Goal: Information Seeking & Learning: Learn about a topic

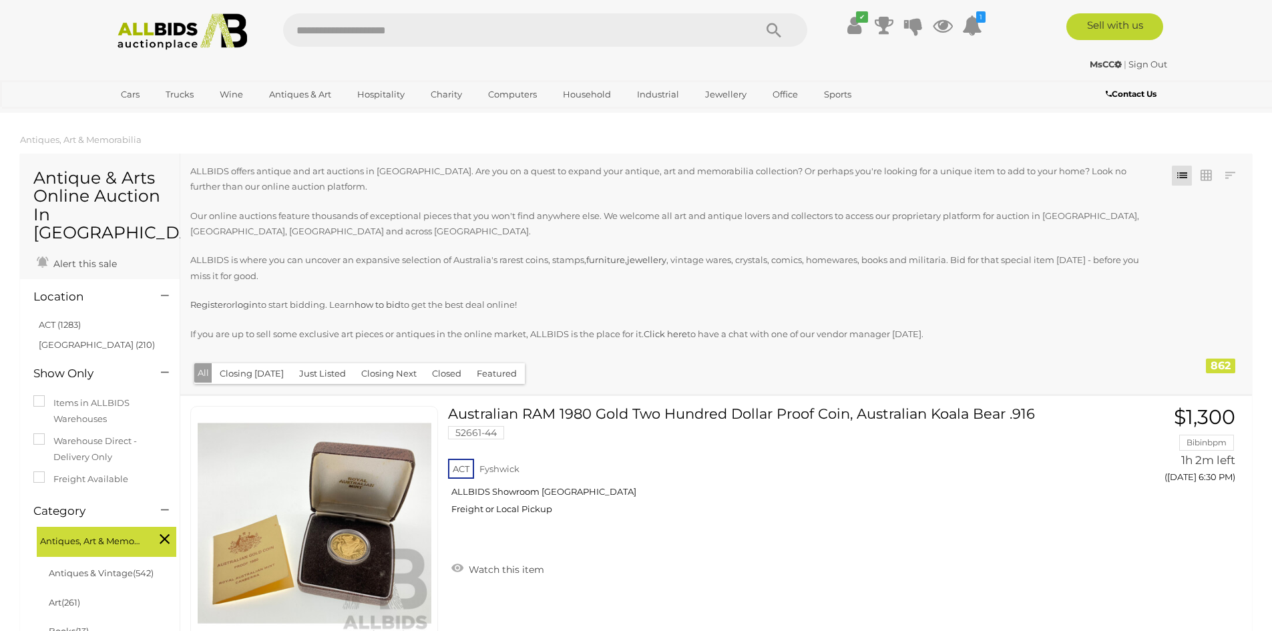
click at [306, 31] on input "text" at bounding box center [512, 29] width 458 height 33
type input "**********"
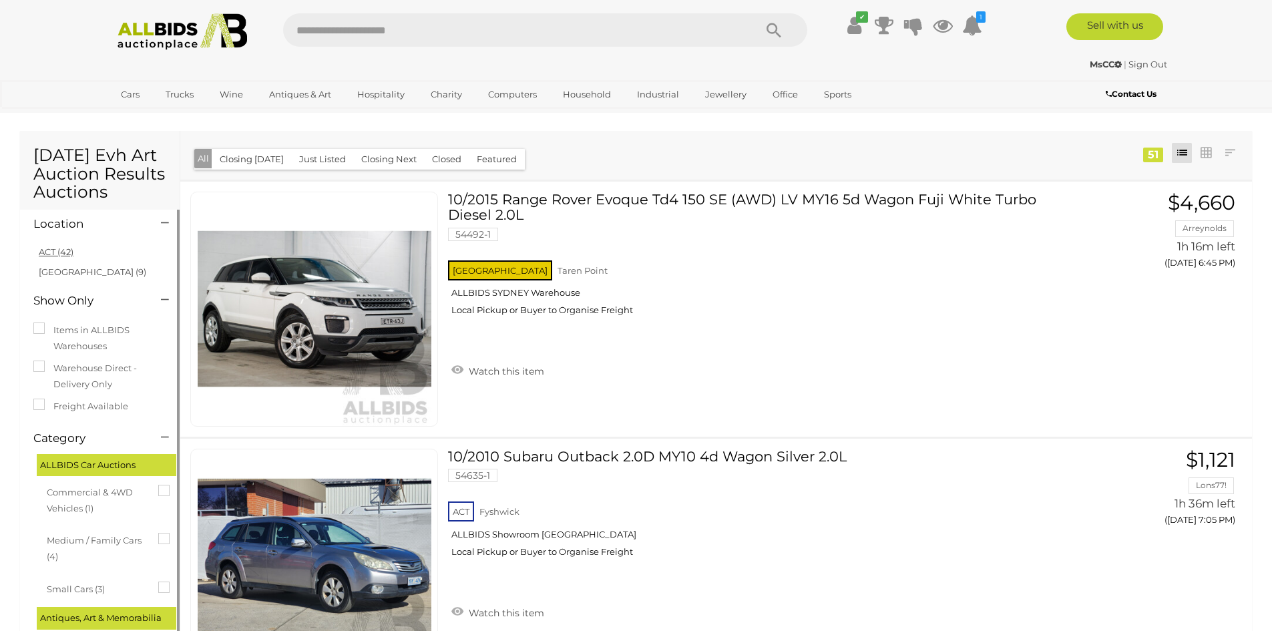
click at [53, 246] on link "ACT (42)" at bounding box center [56, 251] width 35 height 11
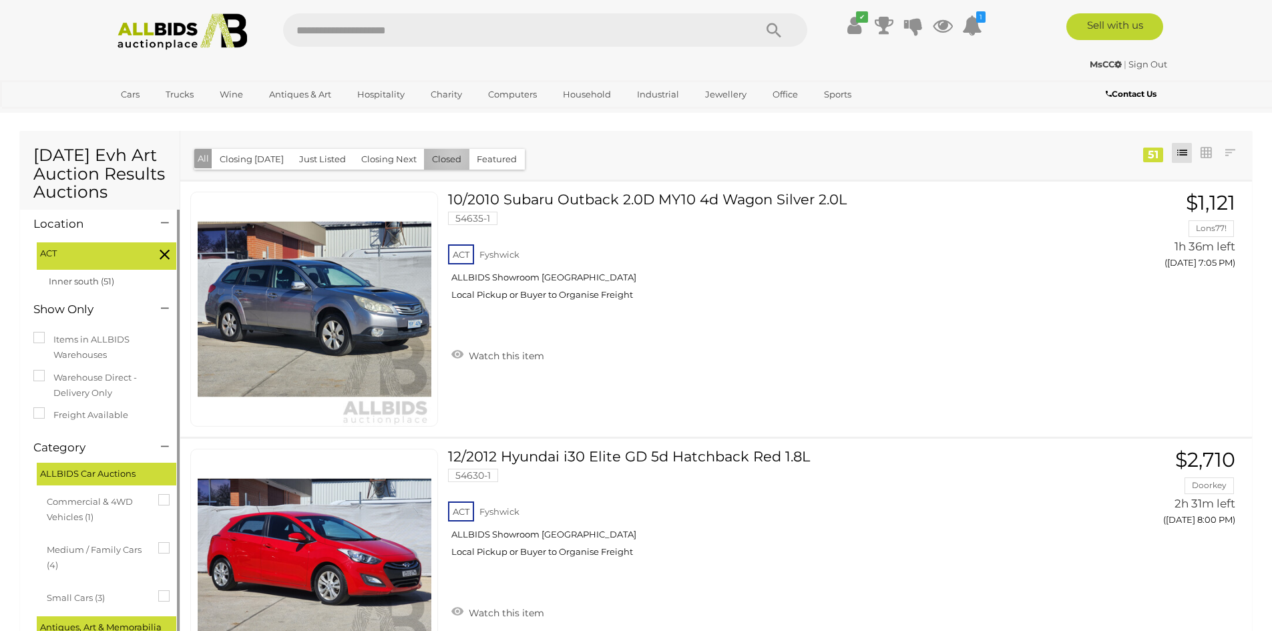
click at [447, 154] on button "Closed" at bounding box center [446, 159] width 45 height 21
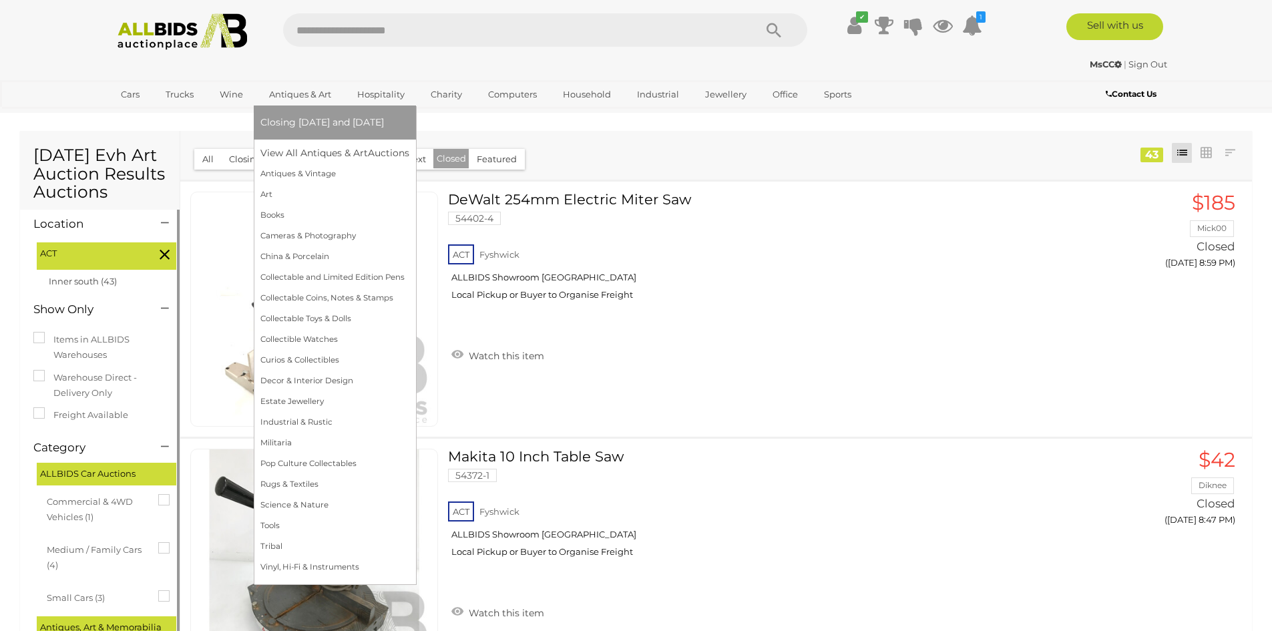
click at [310, 91] on link "Antiques & Art" at bounding box center [299, 94] width 79 height 22
click at [318, 150] on link "View All Antiques & Art Auctions" at bounding box center [339, 153] width 158 height 21
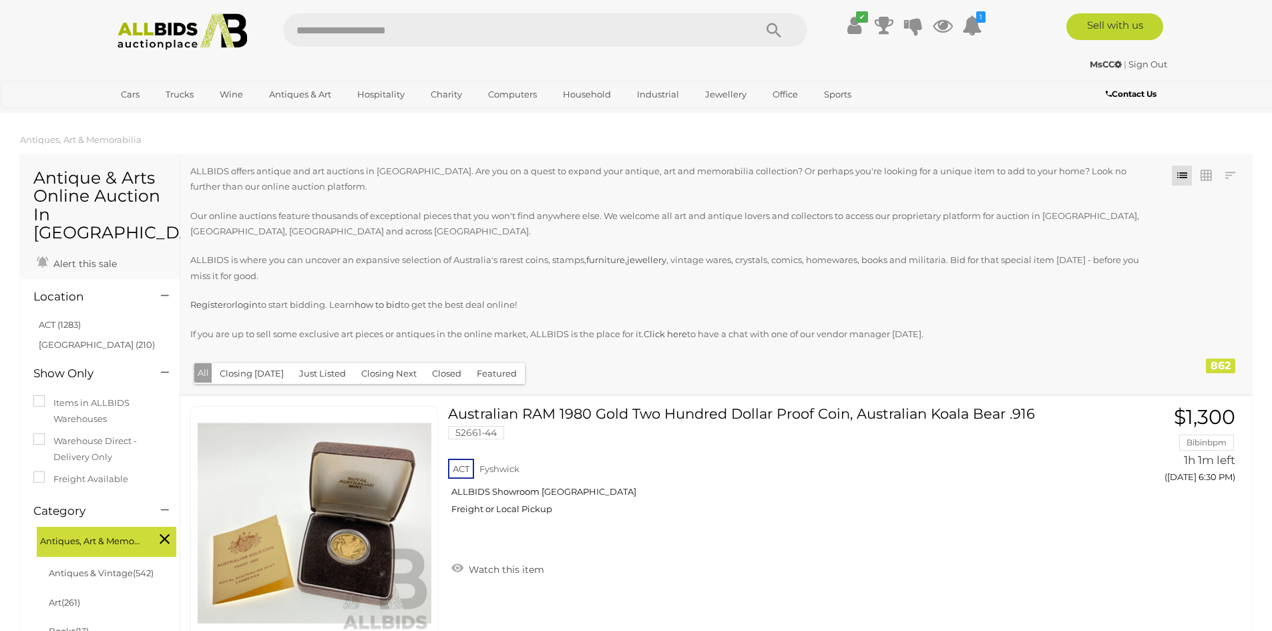
click at [443, 372] on button "Closed" at bounding box center [446, 373] width 45 height 21
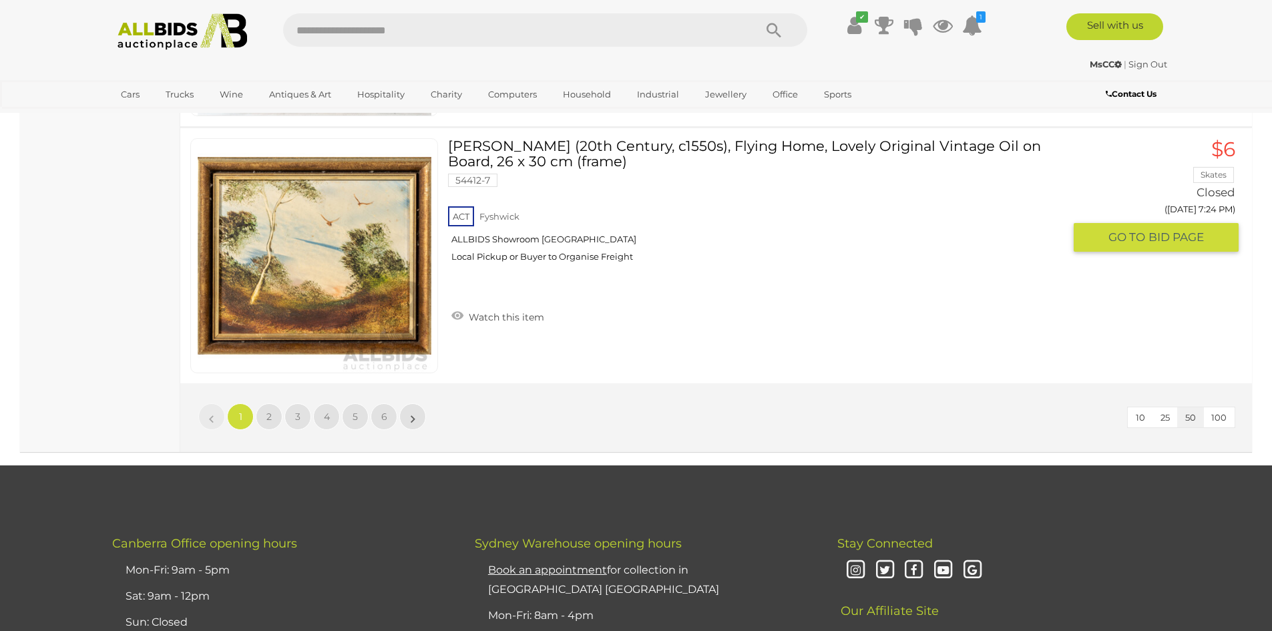
scroll to position [12886, 0]
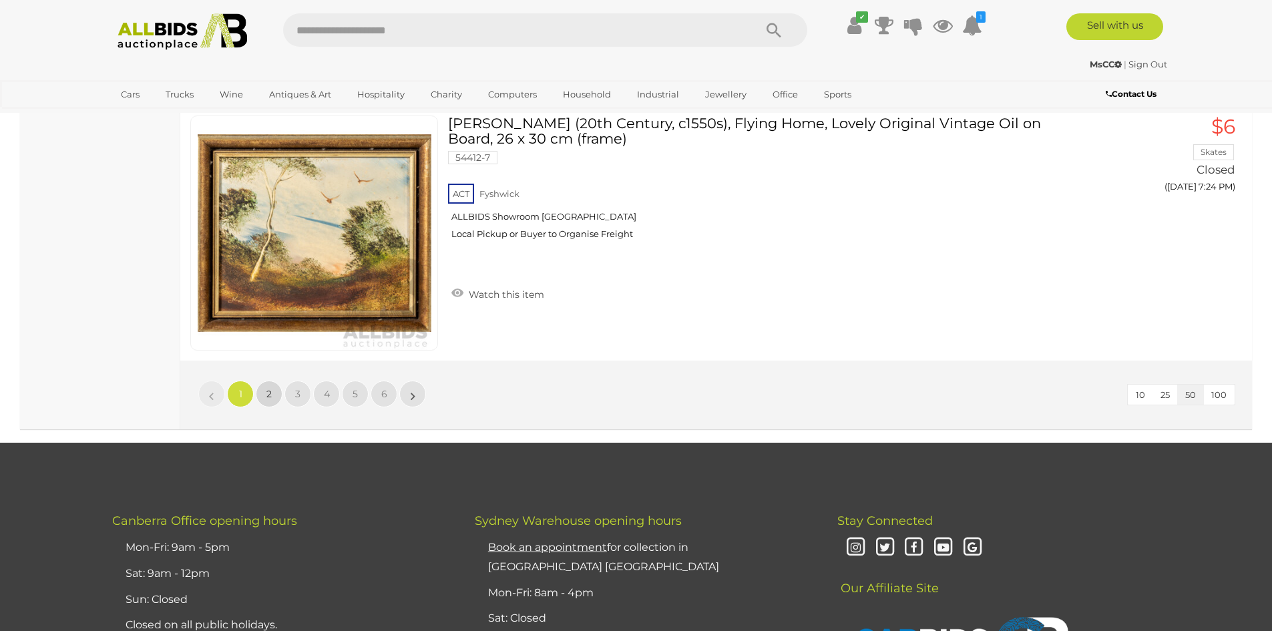
click at [266, 386] on link "2" at bounding box center [269, 394] width 27 height 27
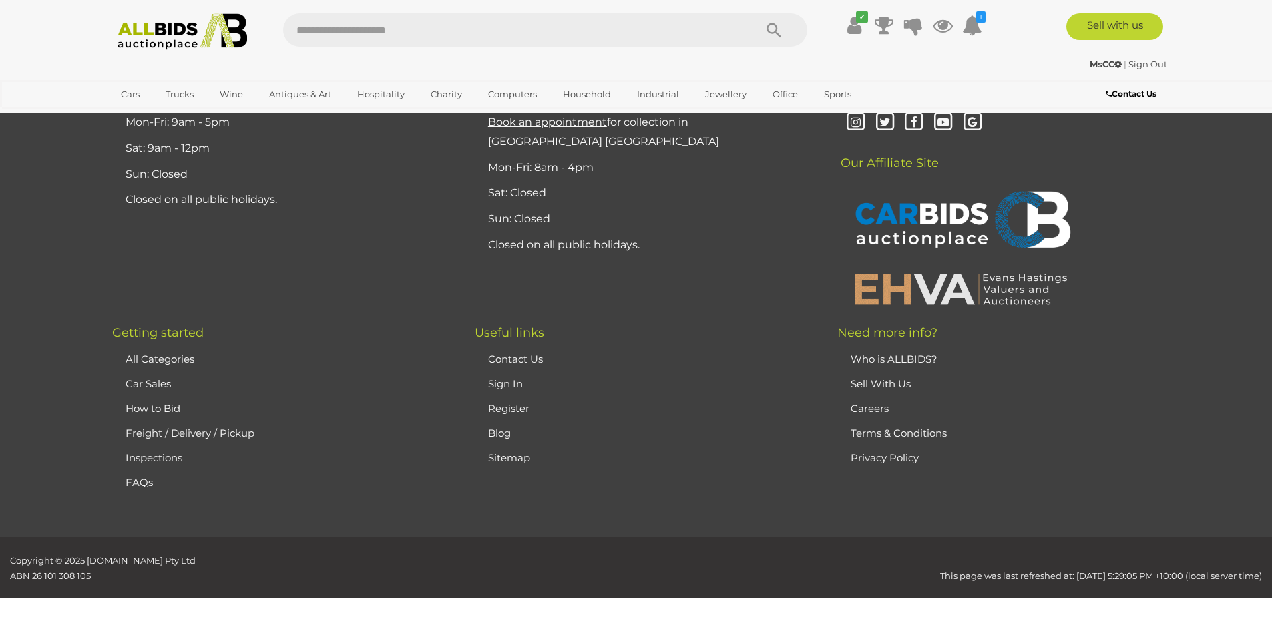
scroll to position [260, 0]
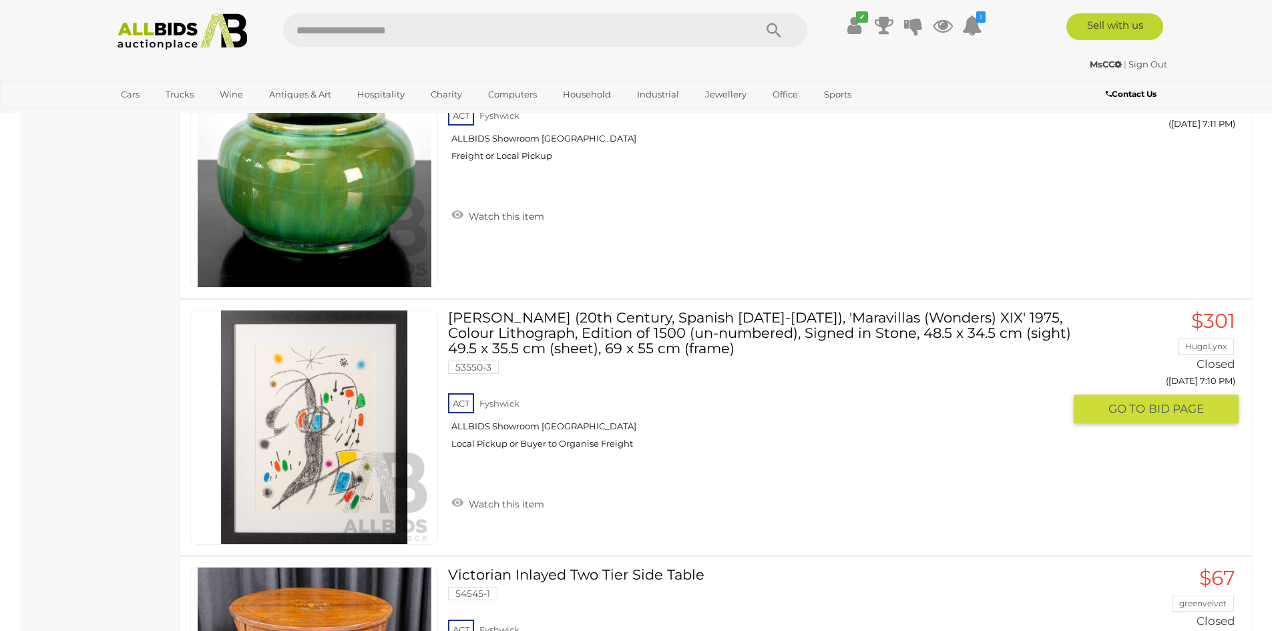
scroll to position [9425, 0]
